Goal: Find specific page/section: Find specific page/section

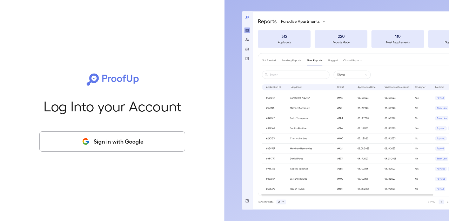
click at [120, 139] on button "Sign in with Google" at bounding box center [112, 141] width 146 height 20
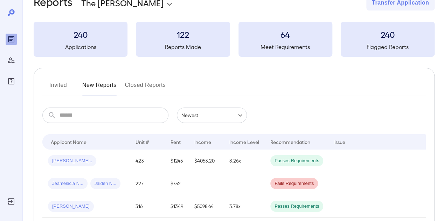
scroll to position [35, 0]
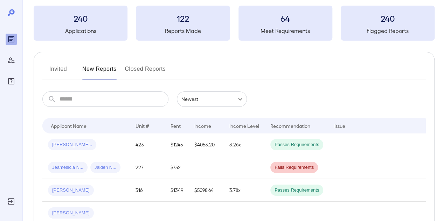
click at [59, 69] on button "Invited" at bounding box center [58, 71] width 32 height 17
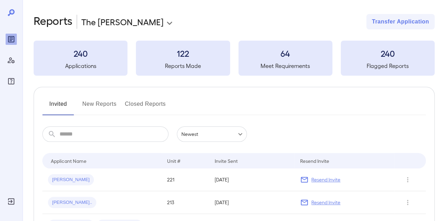
click at [288, 56] on h3 "64" at bounding box center [286, 53] width 94 height 11
drag, startPoint x: 186, startPoint y: 61, endPoint x: 138, endPoint y: 65, distance: 47.5
click at [185, 61] on div "122 Reports Made" at bounding box center [183, 58] width 94 height 35
click at [81, 56] on h3 "240" at bounding box center [81, 53] width 94 height 11
